Goal: Information Seeking & Learning: Learn about a topic

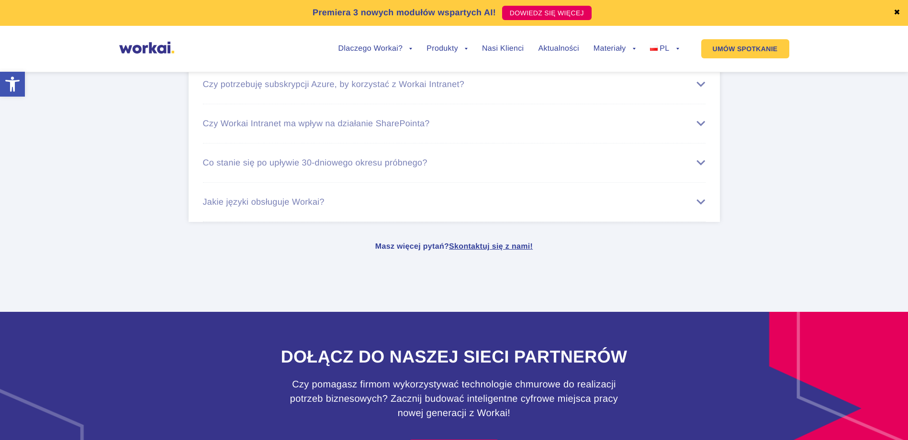
scroll to position [4253, 0]
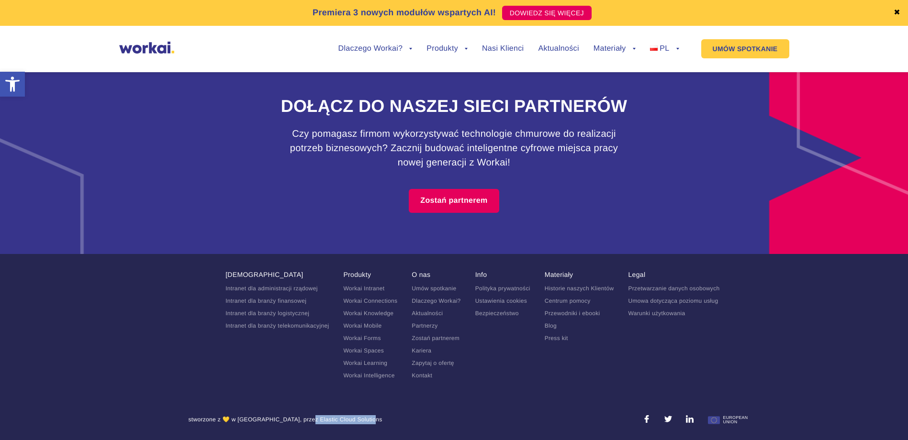
drag, startPoint x: 267, startPoint y: 421, endPoint x: 327, endPoint y: 418, distance: 60.4
click at [327, 418] on div "stworzone z 💛 w [GEOGRAPHIC_DATA], przez Elastic Cloud Solutions" at bounding box center [286, 422] width 194 height 13
drag, startPoint x: 327, startPoint y: 418, endPoint x: 385, endPoint y: 433, distance: 59.5
click at [385, 433] on footer "[DEMOGRAPHIC_DATA] Intranet dla administracji rządowej Intranet dla branży fina…" at bounding box center [454, 347] width 908 height 186
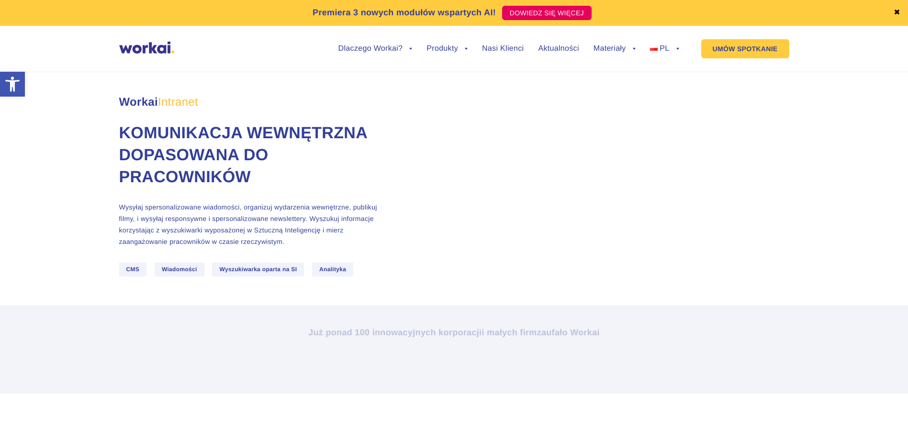
scroll to position [0, 0]
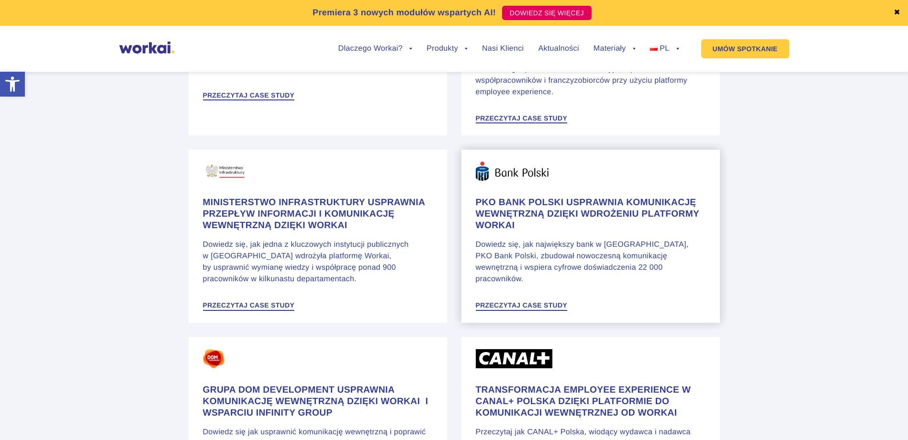
click at [613, 204] on h4 "PKO Bank Polski usprawnia komunikację wewnętrzną dzięki wdrożeniu platformy Wor…" at bounding box center [591, 214] width 230 height 34
